Goal: Check status: Check status

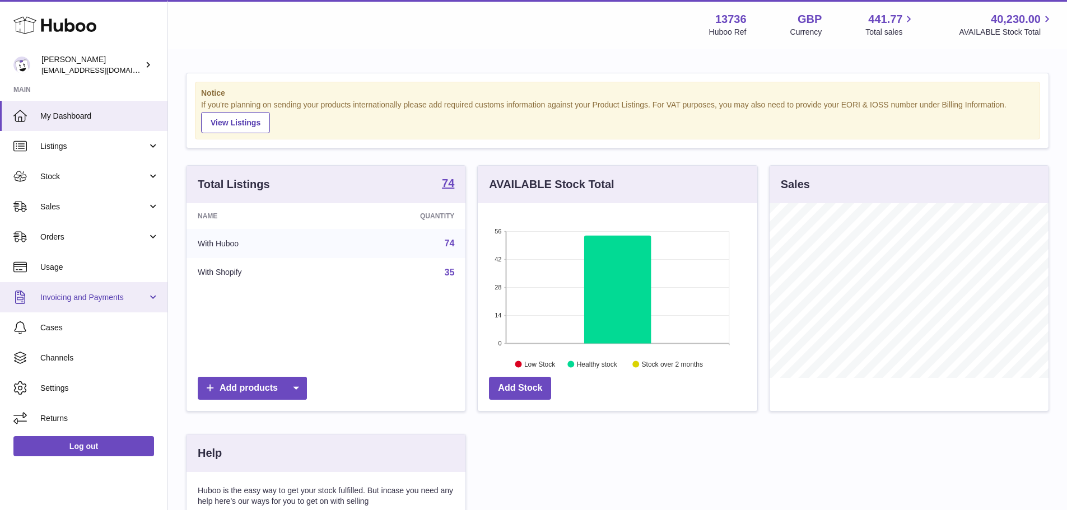
scroll to position [175, 279]
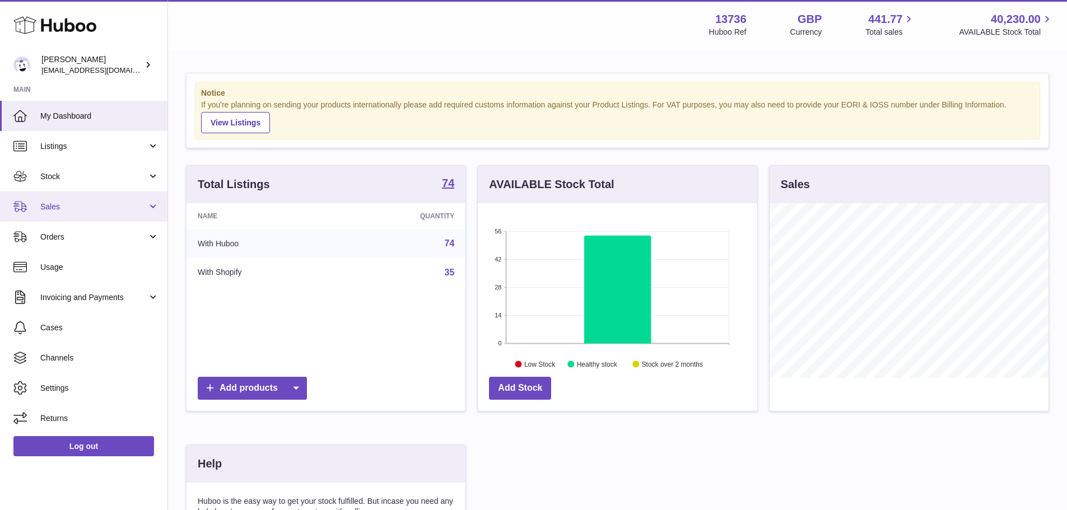
click at [94, 209] on span "Sales" at bounding box center [93, 207] width 107 height 11
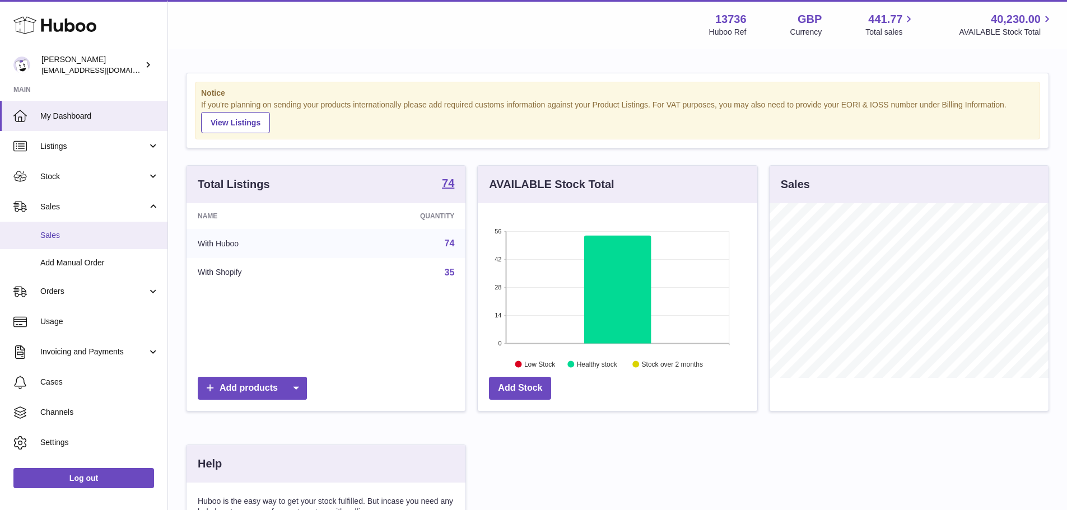
click at [82, 235] on span "Sales" at bounding box center [99, 235] width 119 height 11
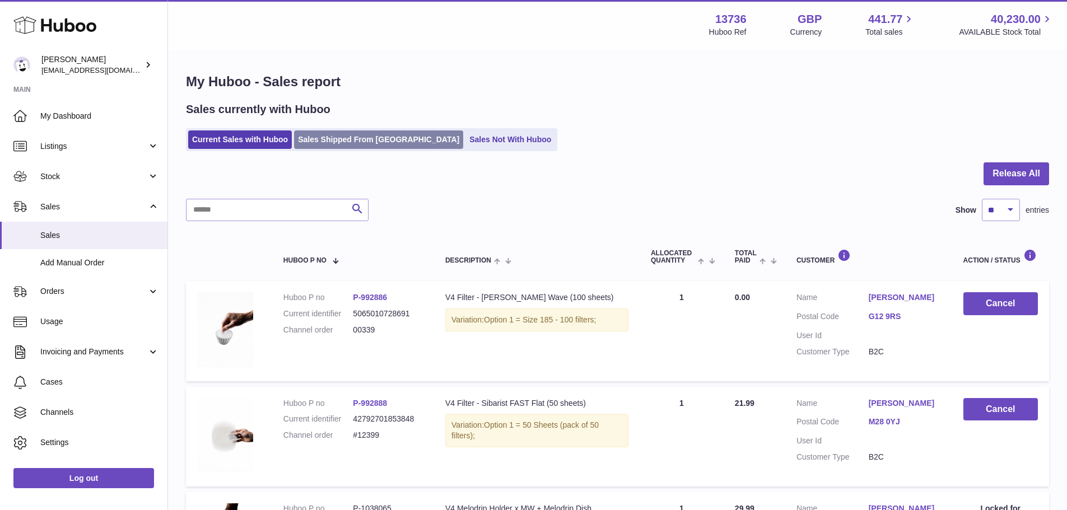
click at [327, 136] on link "Sales Shipped From [GEOGRAPHIC_DATA]" at bounding box center [378, 139] width 169 height 18
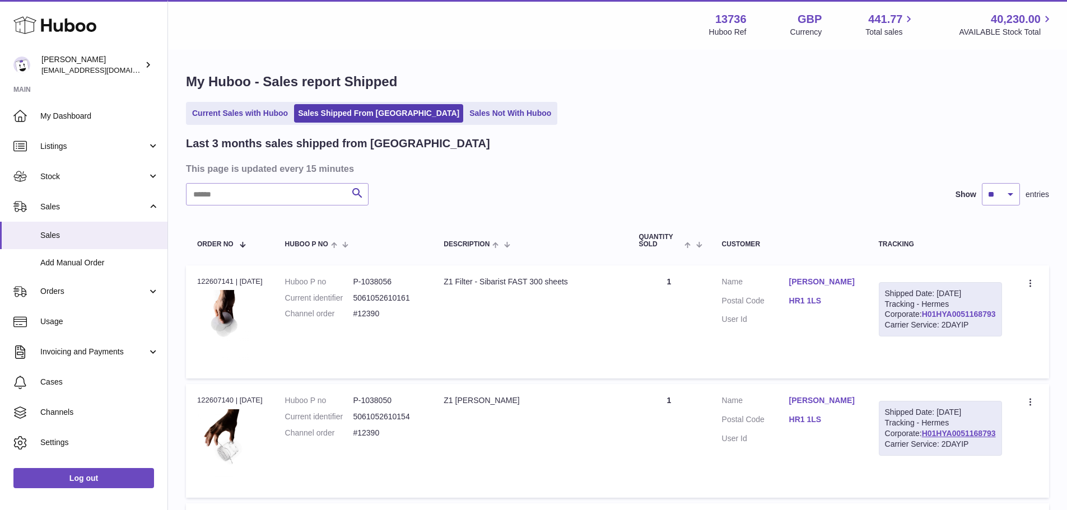
click at [922, 319] on link "H01HYA0051168793" at bounding box center [959, 314] width 74 height 9
drag, startPoint x: 803, startPoint y: 311, endPoint x: 829, endPoint y: 311, distance: 25.8
click at [829, 311] on dl "Customer Name Jamie Minton Postal Code HR1 1LS User Id" at bounding box center [789, 304] width 134 height 54
copy link "HR1 1LS"
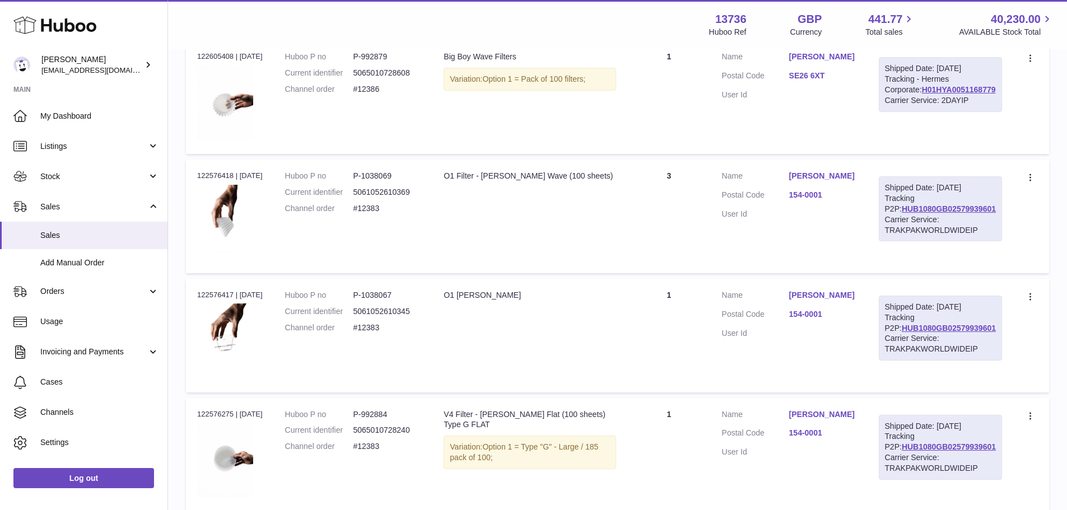
scroll to position [1064, 0]
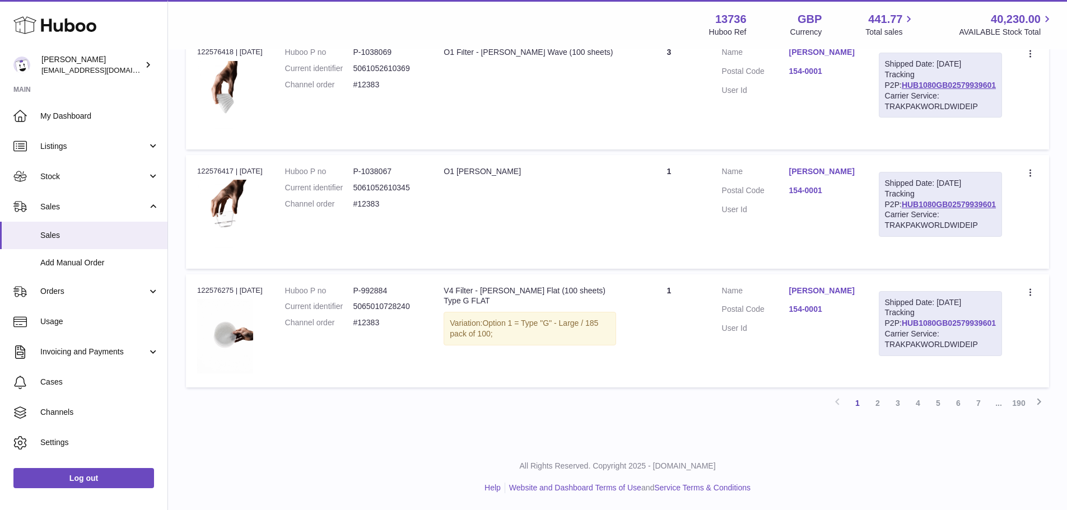
click at [982, 328] on link "HUB1080GB02579939601" at bounding box center [949, 323] width 94 height 9
click at [465, 97] on td "Description O1 Filter - OREA Wave (100 sheets)" at bounding box center [529, 93] width 195 height 114
